Goal: Transaction & Acquisition: Purchase product/service

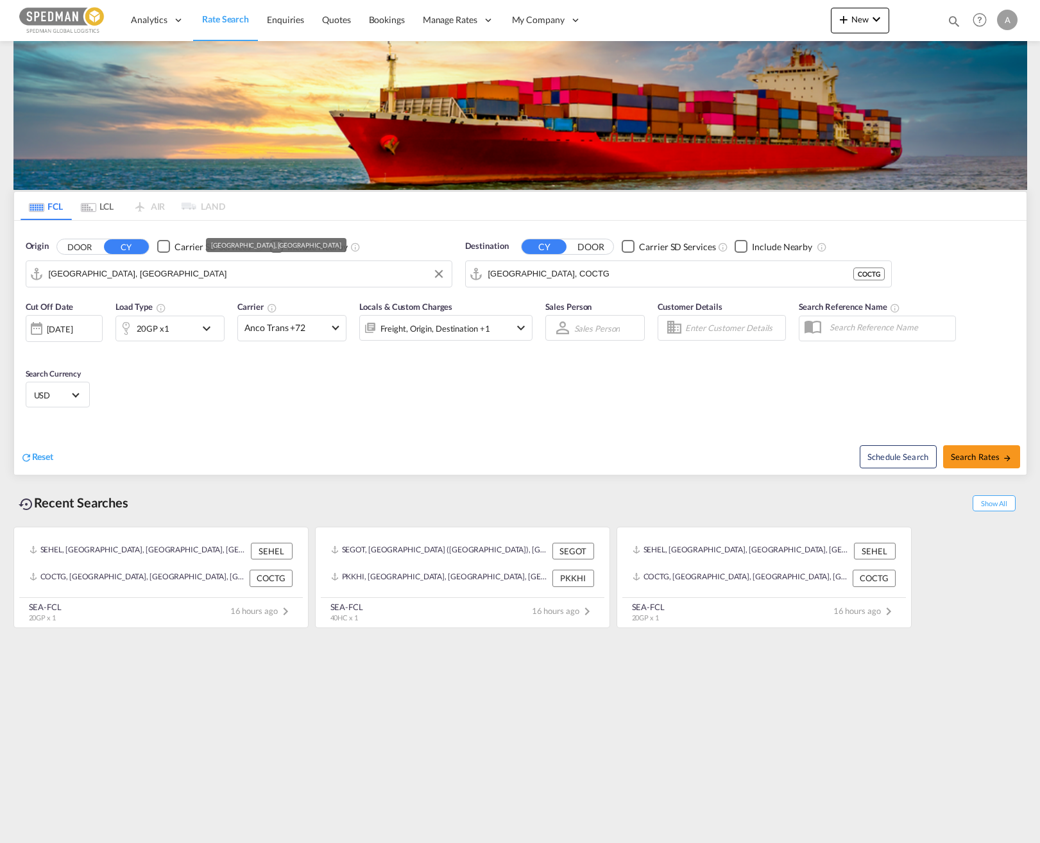
click at [0, 264] on html "Analytics Dashboard Rate Search Enquiries Quotes Bookings" at bounding box center [520, 421] width 1040 height 843
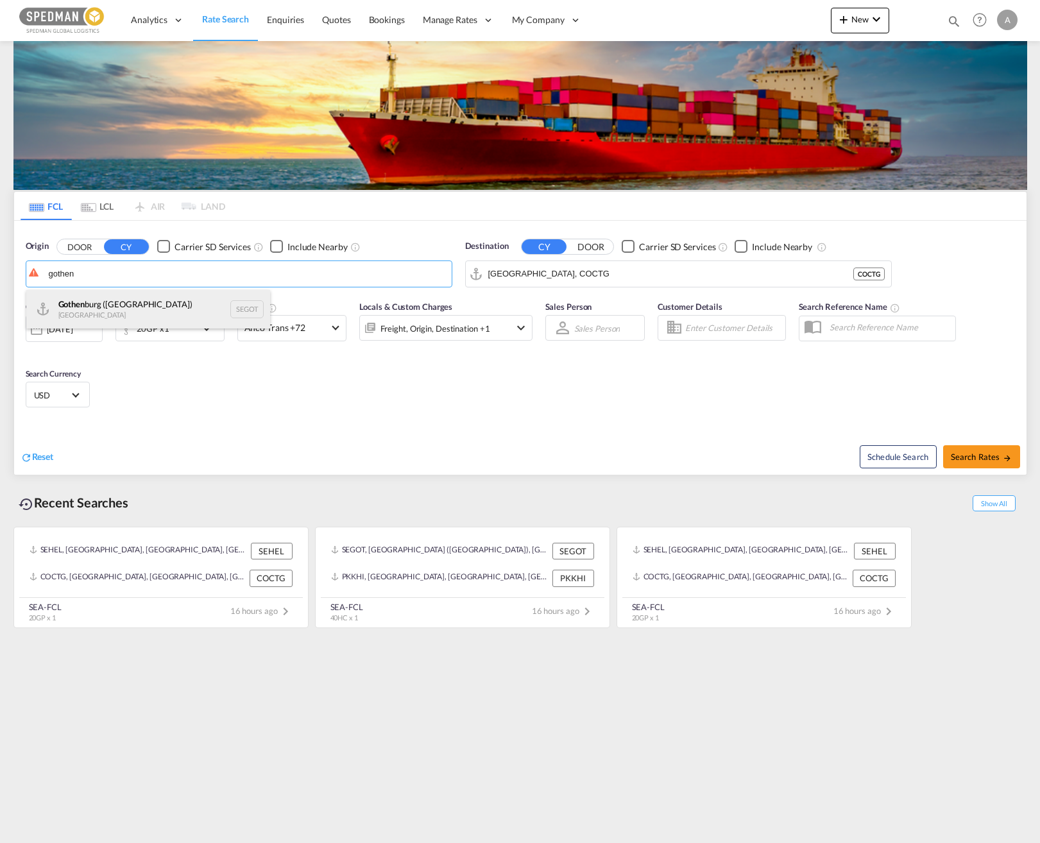
click at [144, 311] on div "Gothen burg (Goteborg) Sweden SEGOT" at bounding box center [148, 309] width 244 height 38
type input "[GEOGRAPHIC_DATA] ([GEOGRAPHIC_DATA]), [GEOGRAPHIC_DATA]"
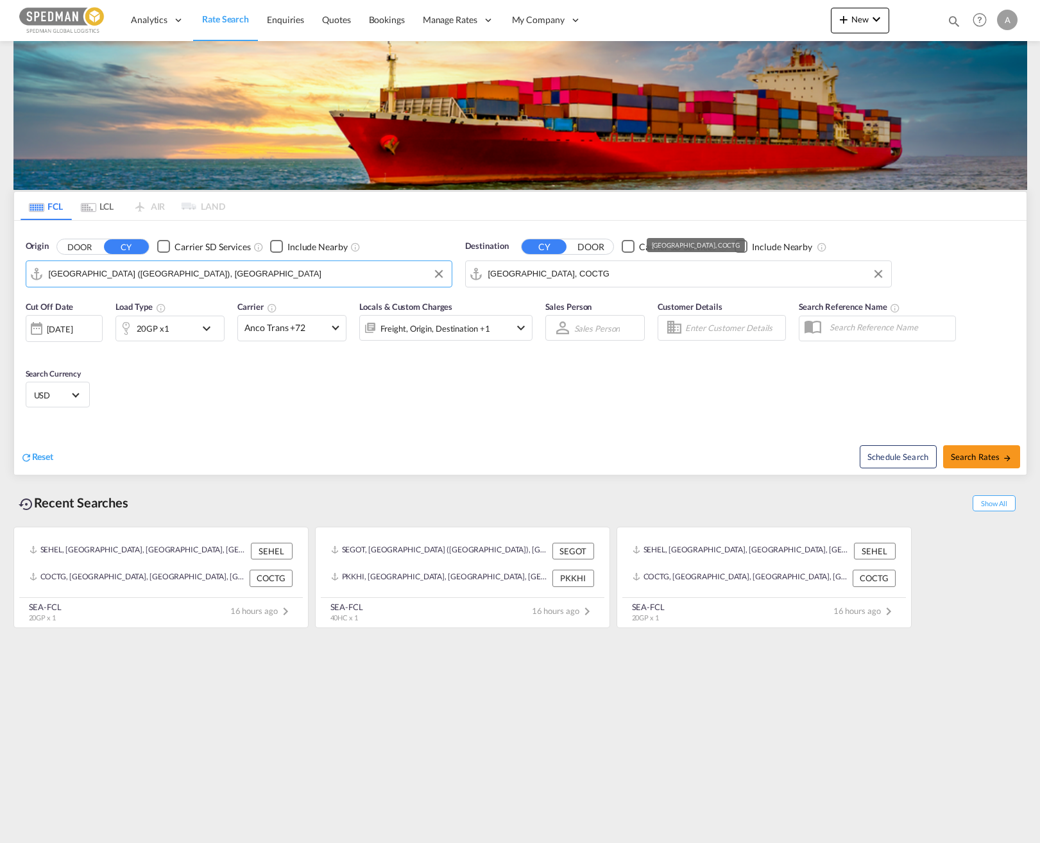
click at [577, 275] on input "Cartagena, COCTG" at bounding box center [686, 273] width 396 height 19
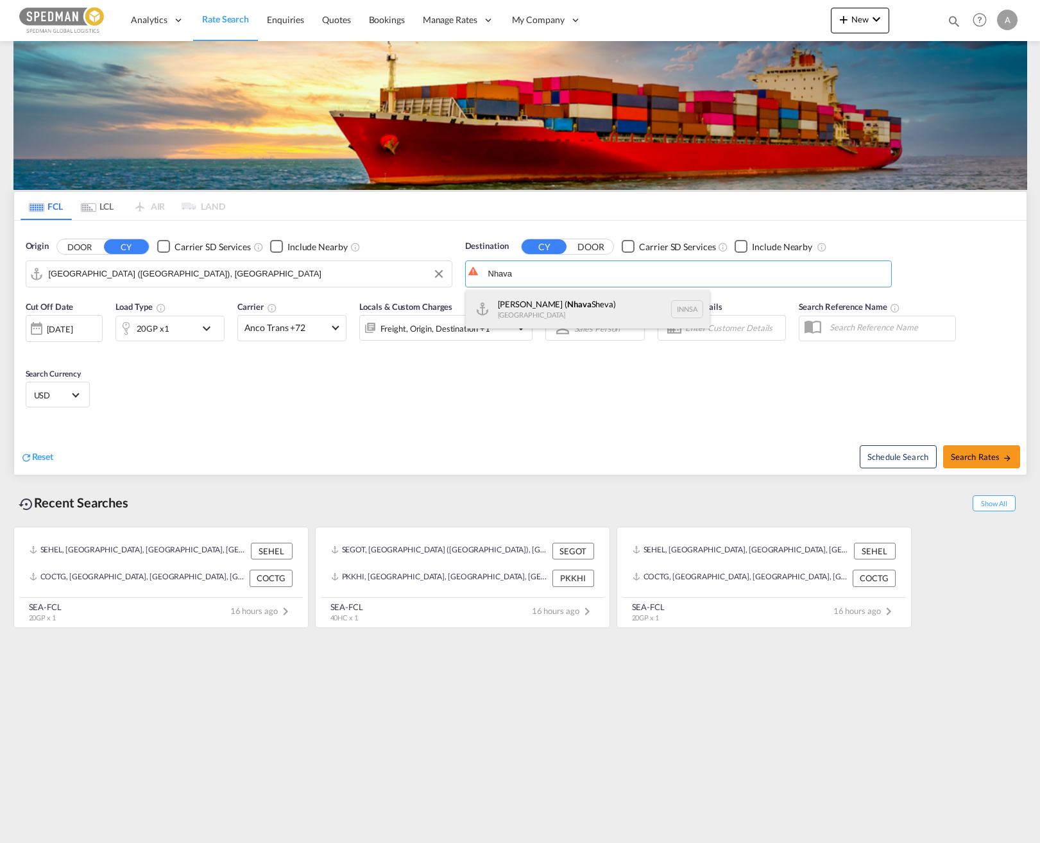
click at [579, 310] on div "Jawaharlal Nehru ( Nhava Sheva) India INNSA" at bounding box center [588, 309] width 244 height 38
type input "Jawaharlal Nehru (Nhava Sheva), INNSA"
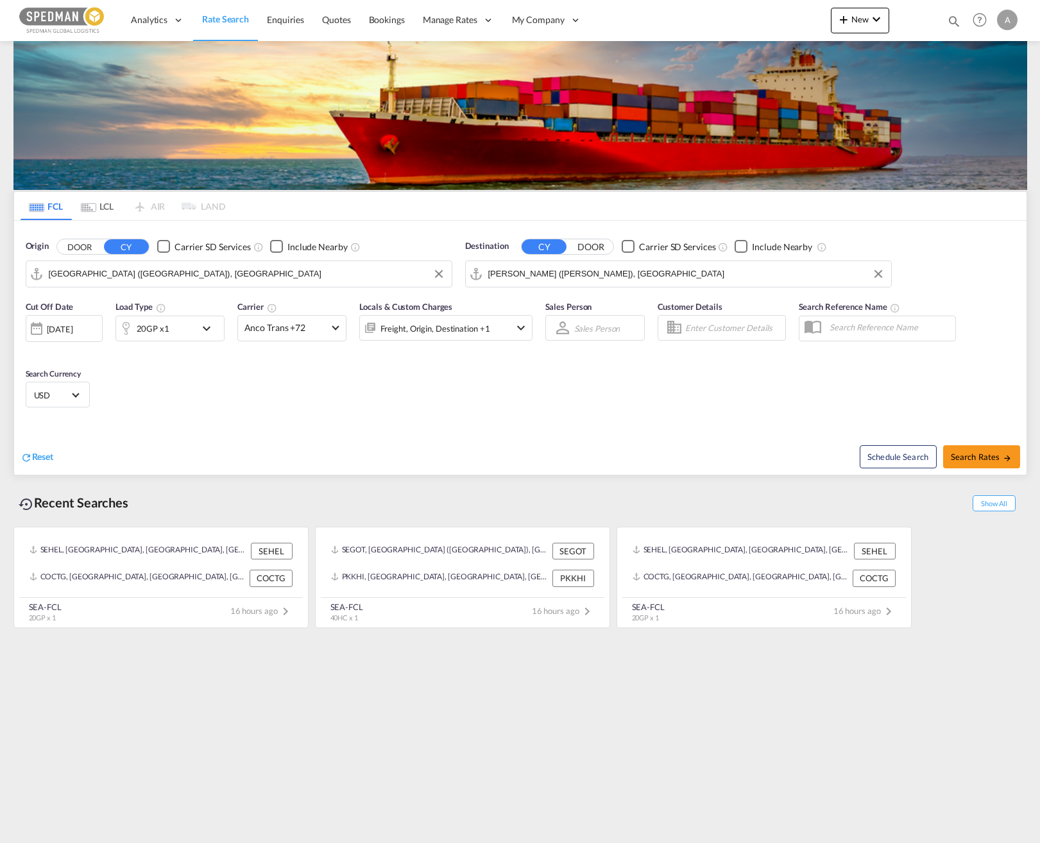
click at [220, 328] on md-icon "icon-chevron-down" at bounding box center [210, 328] width 22 height 15
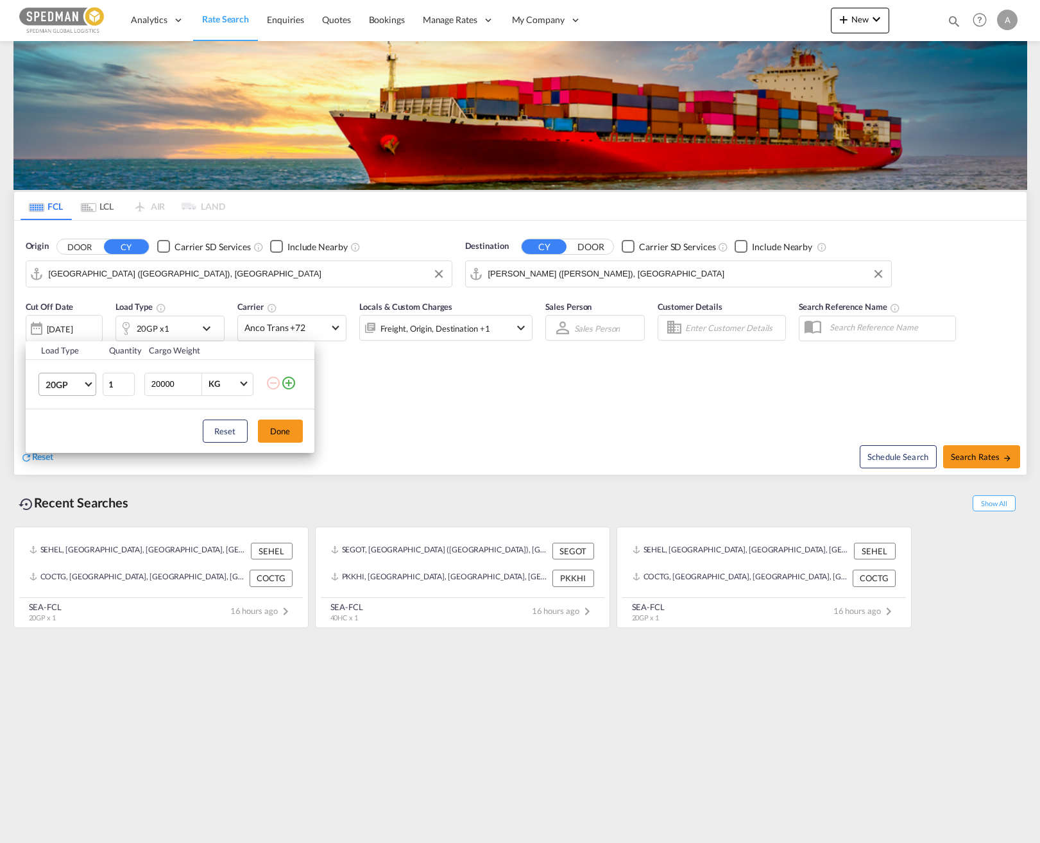
click at [86, 386] on md-select-value "20GP" at bounding box center [69, 384] width 51 height 22
click at [83, 412] on md-option "40GP" at bounding box center [78, 415] width 87 height 31
click at [284, 423] on button "Done" at bounding box center [280, 431] width 45 height 23
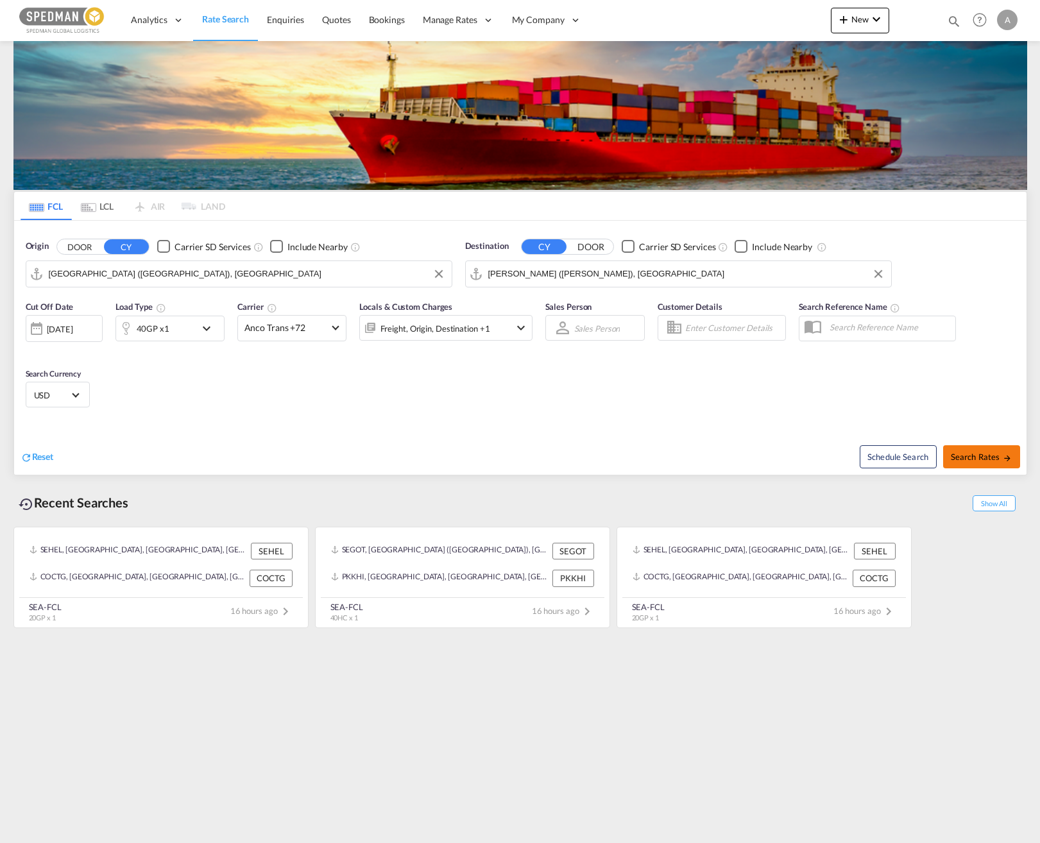
click at [982, 456] on span "Search Rates" at bounding box center [982, 457] width 62 height 10
type input "SEGOT to INNSA / 11 Sep 2025"
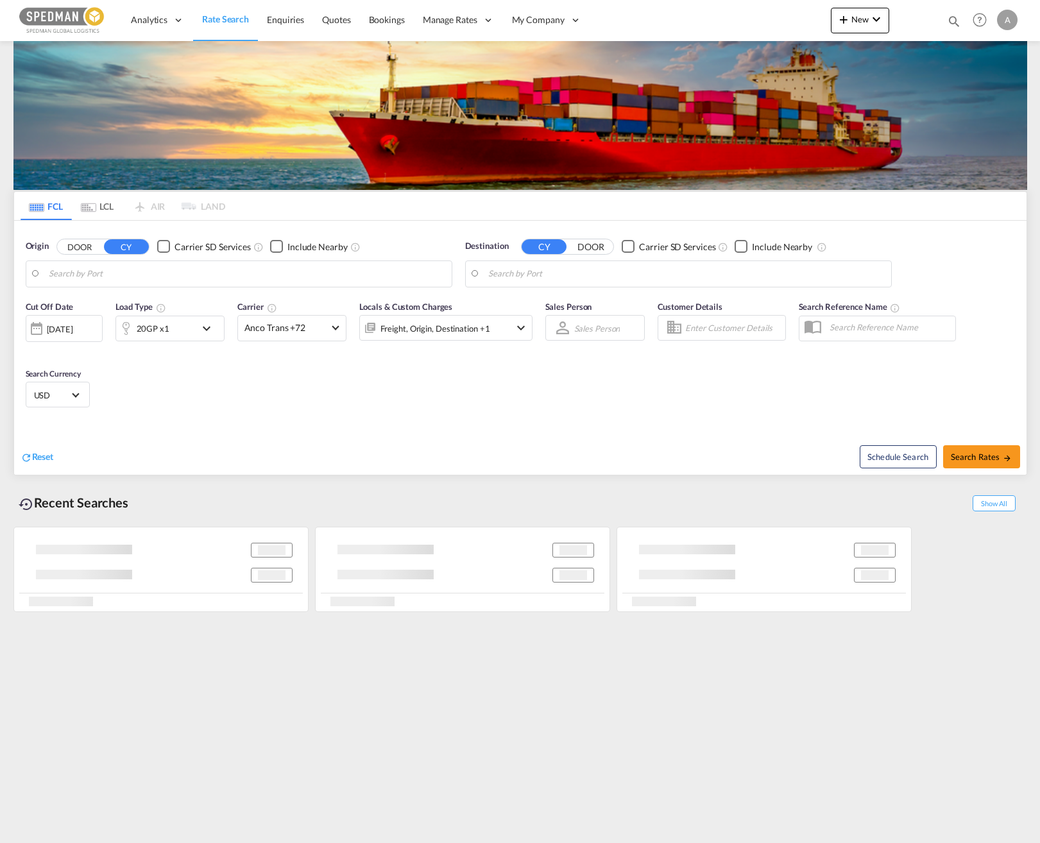
type input "[GEOGRAPHIC_DATA] ([GEOGRAPHIC_DATA]), [GEOGRAPHIC_DATA]"
type input "[GEOGRAPHIC_DATA], NZAKL"
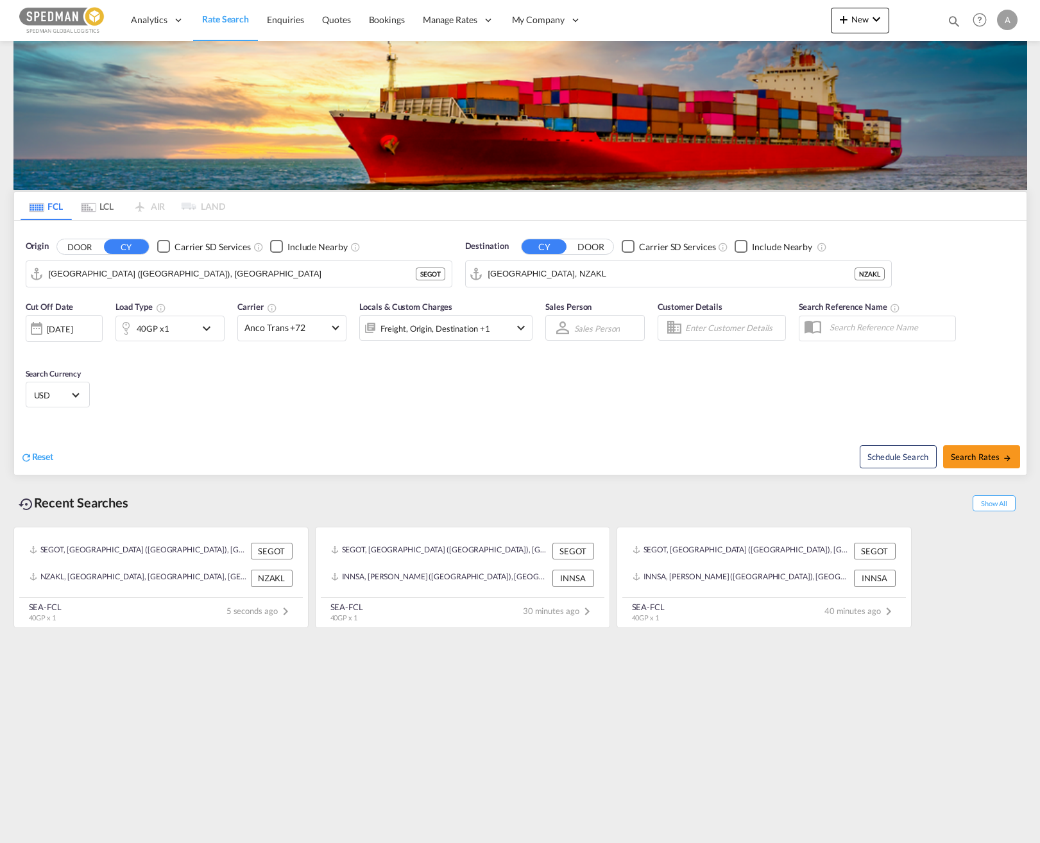
click at [182, 330] on div "40GP x1" at bounding box center [156, 329] width 80 height 26
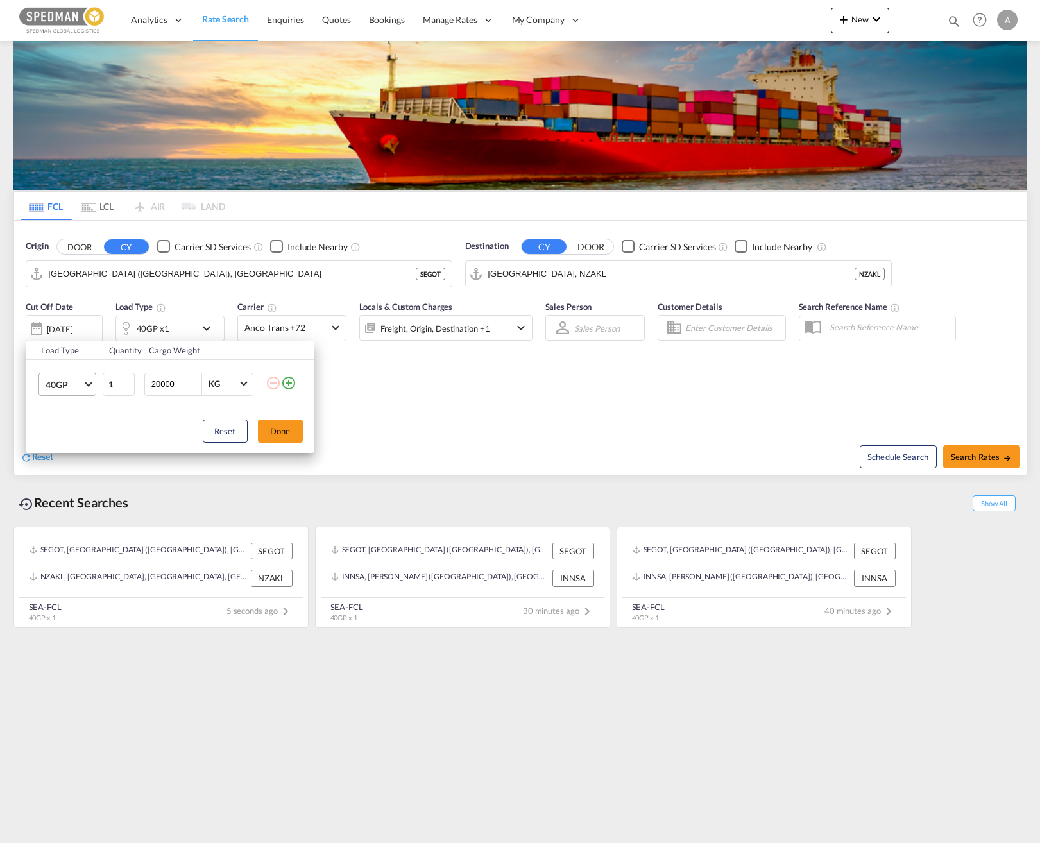
click at [83, 387] on md-select-value "40GP" at bounding box center [69, 384] width 51 height 22
click at [64, 356] on div "20GP" at bounding box center [56, 353] width 22 height 13
click at [282, 431] on button "Done" at bounding box center [280, 431] width 45 height 23
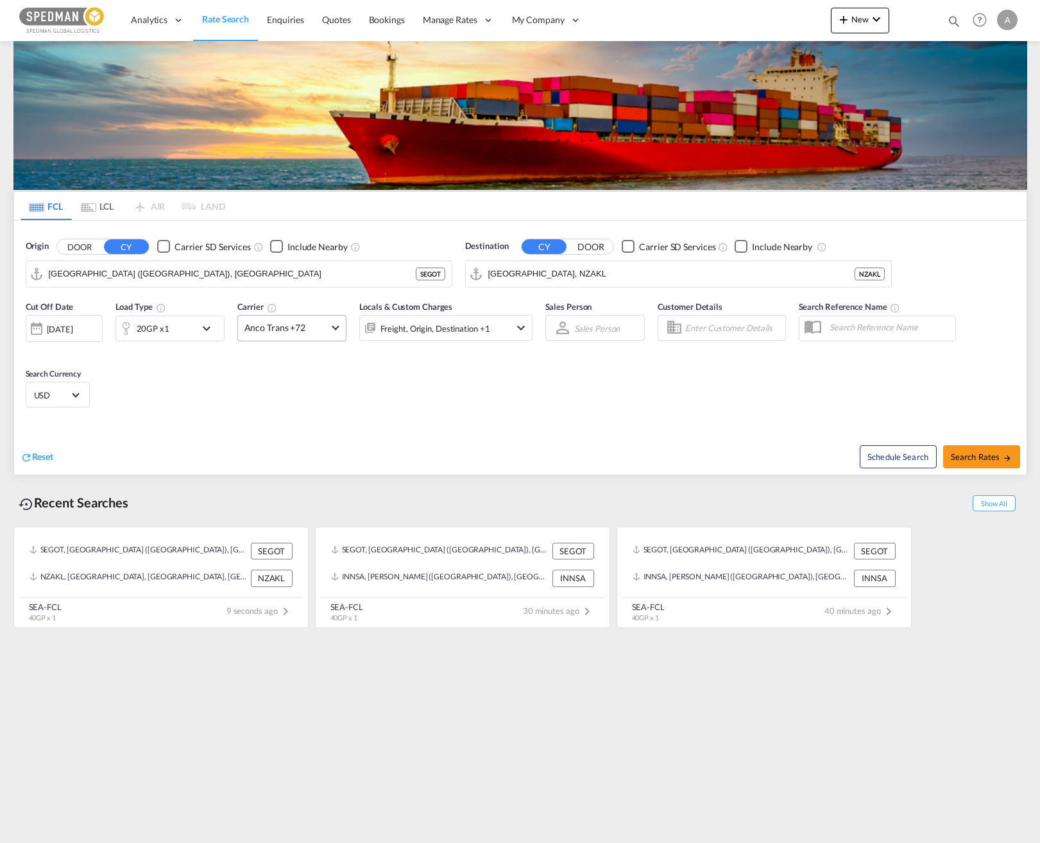
click at [335, 330] on md-select-value "Anco Trans +72" at bounding box center [292, 328] width 108 height 25
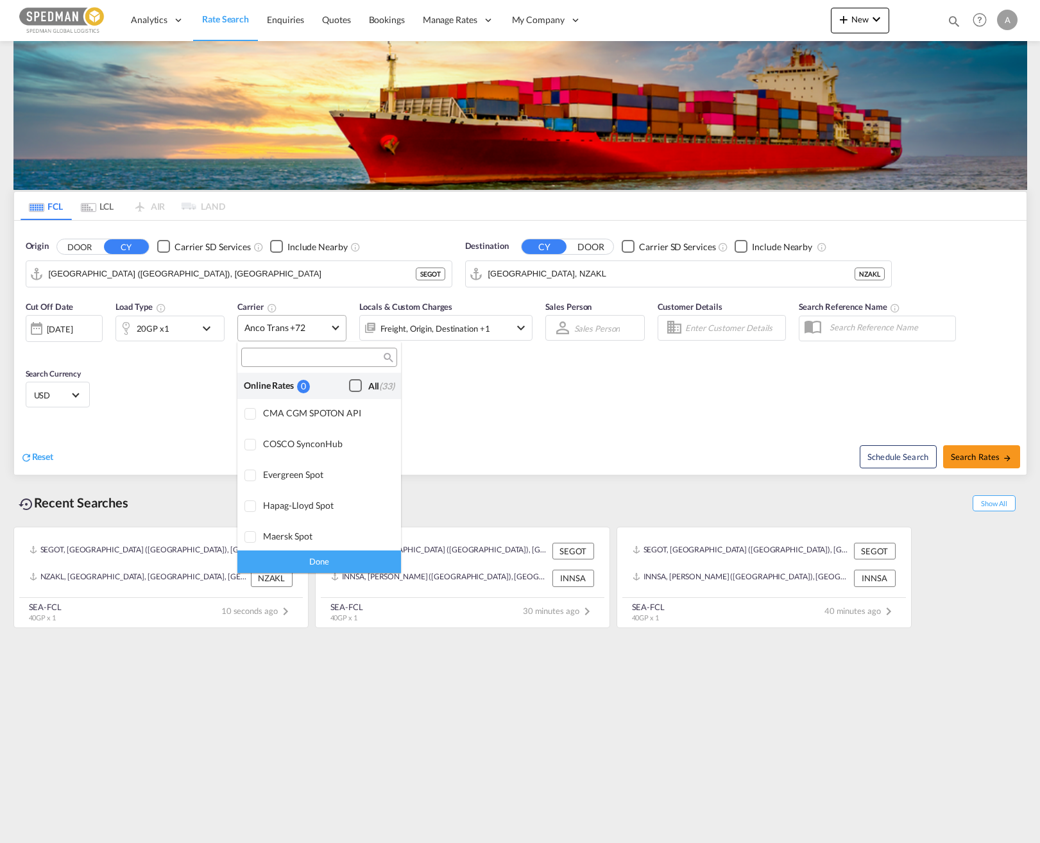
scroll to position [1000, 0]
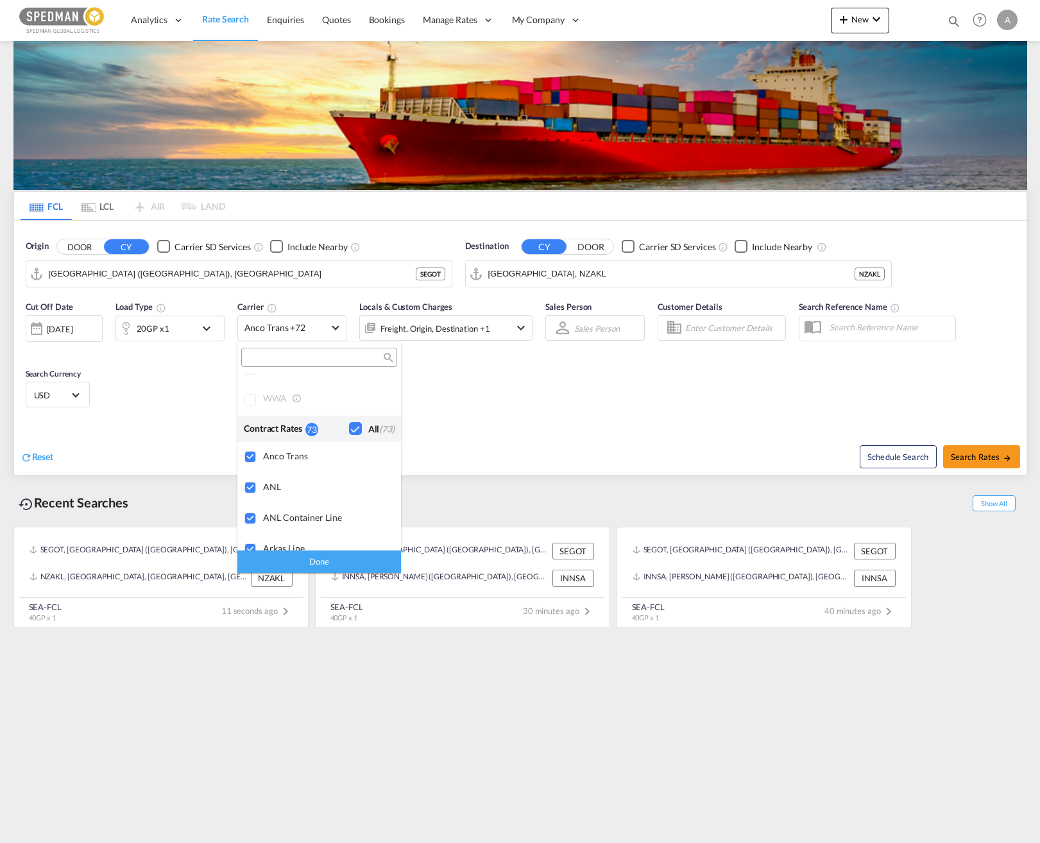
click at [520, 387] on md-backdrop at bounding box center [520, 421] width 1040 height 843
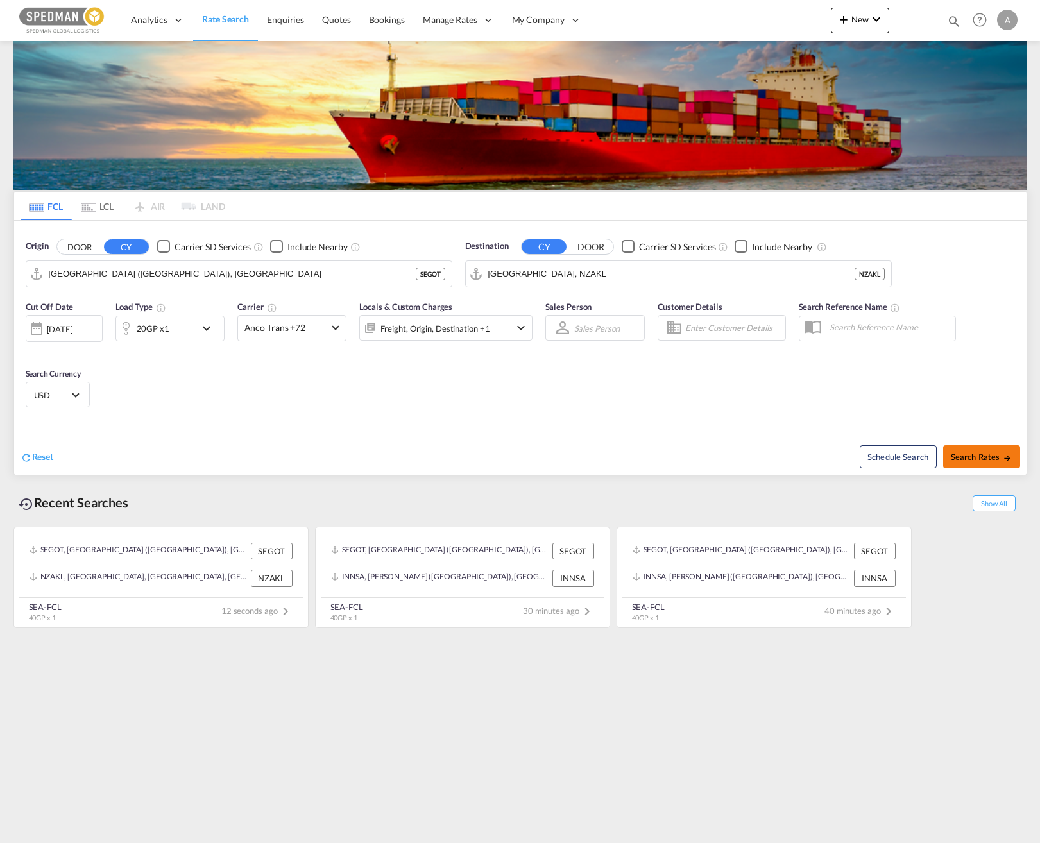
click at [792, 454] on span "Search Rates" at bounding box center [982, 457] width 62 height 10
type input "SEGOT to NZAKL / [DATE]"
